Goal: Information Seeking & Learning: Find specific fact

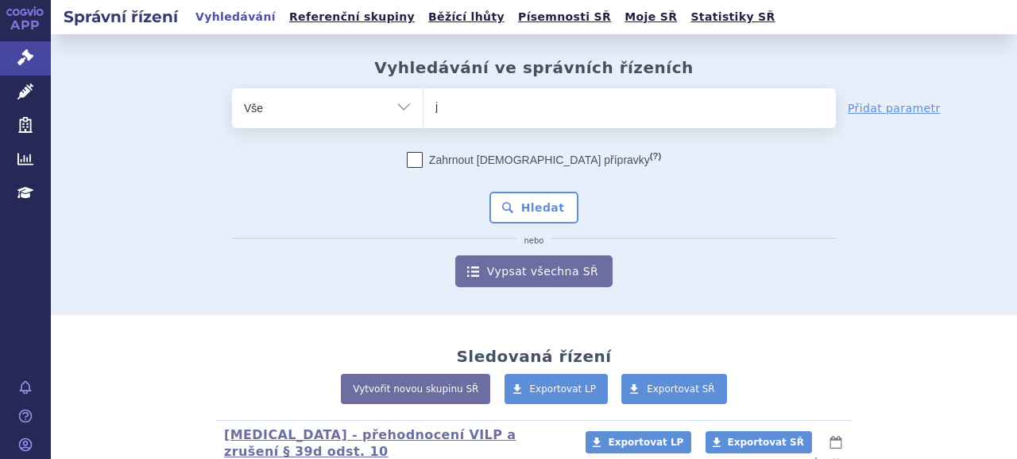
type input "ja"
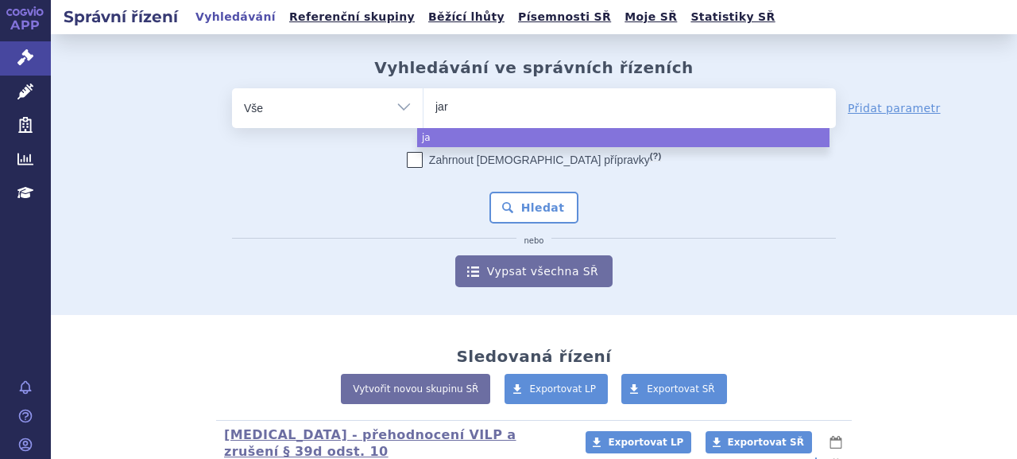
type input "jard"
type input "jardia"
type input "jardiance"
select select "jardiance"
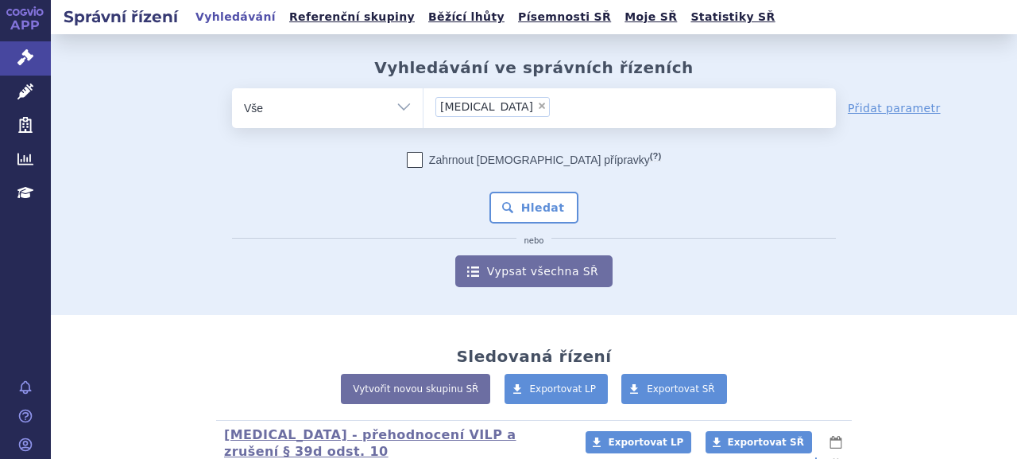
click at [523, 207] on button "Hledat" at bounding box center [535, 208] width 90 height 32
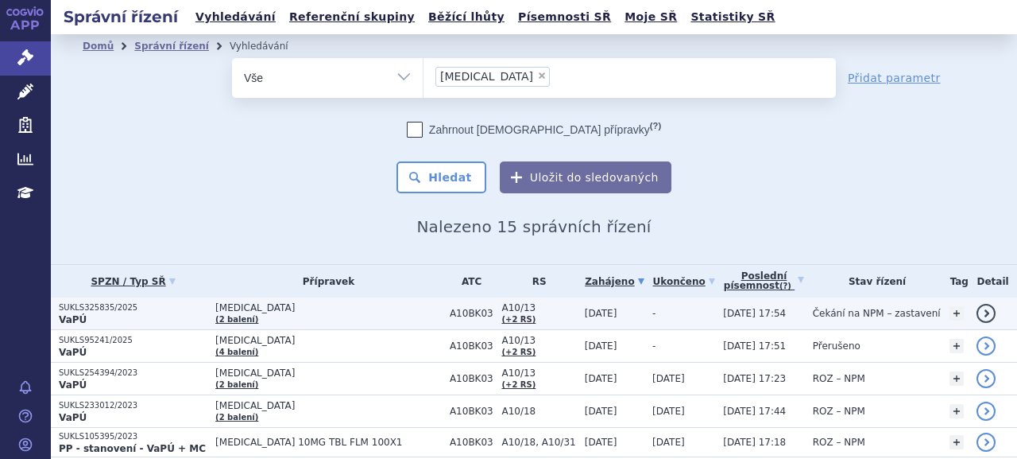
click at [157, 313] on p "VaPÚ" at bounding box center [133, 319] width 149 height 13
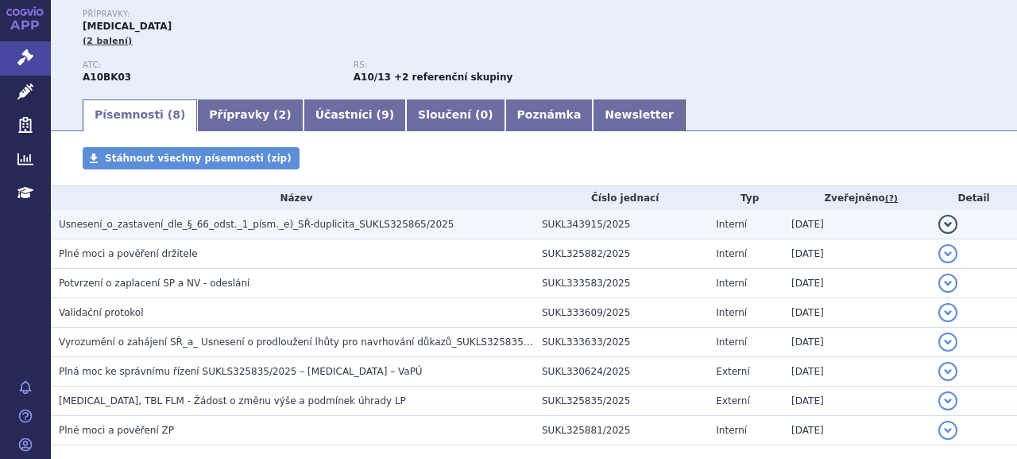
scroll to position [238, 0]
